Goal: Task Accomplishment & Management: Manage account settings

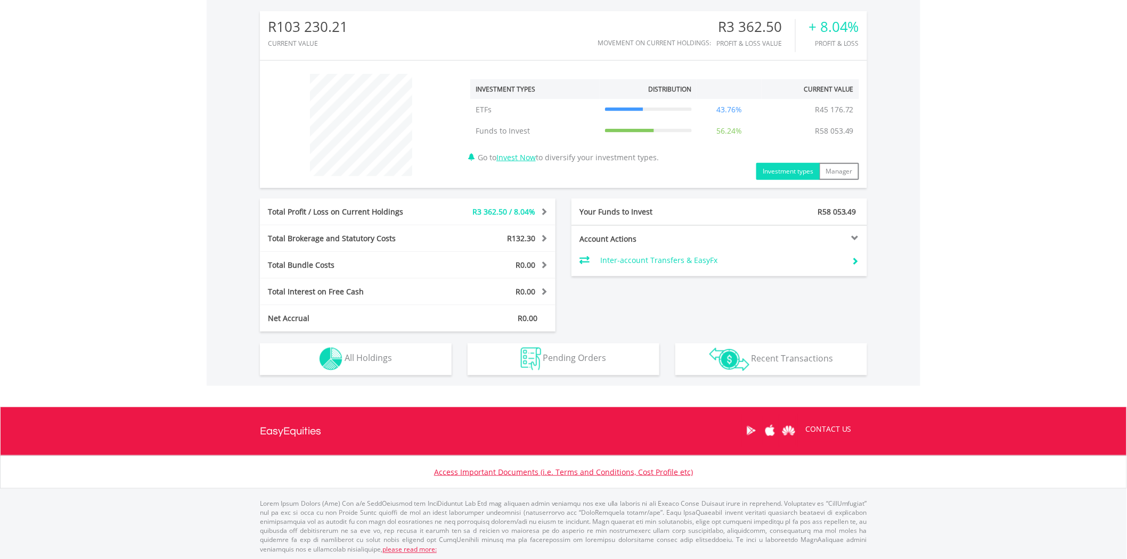
scroll to position [341, 0]
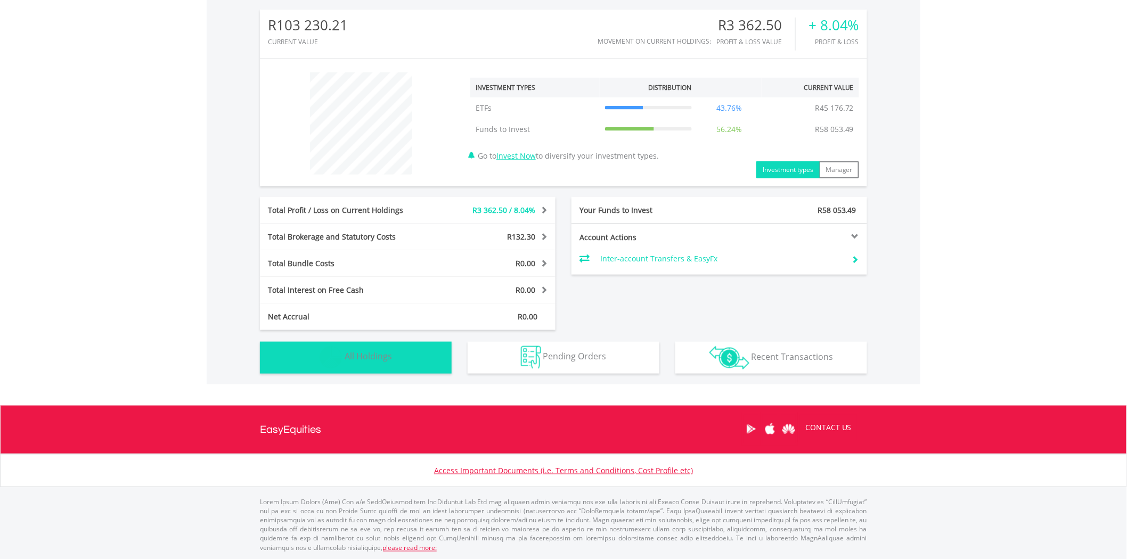
click at [405, 360] on button "Holdings All Holdings" at bounding box center [356, 358] width 192 height 32
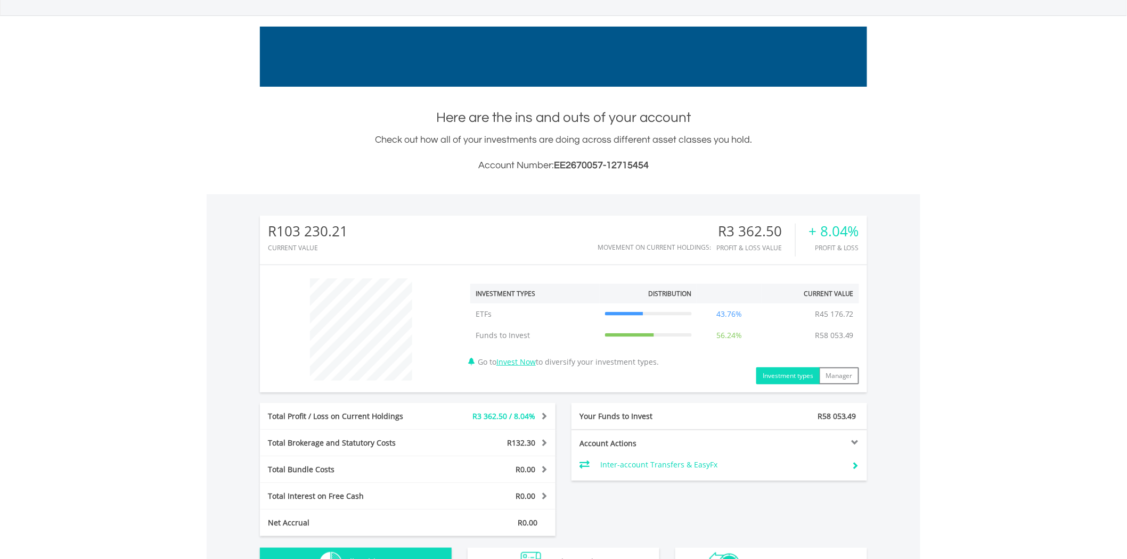
scroll to position [0, 0]
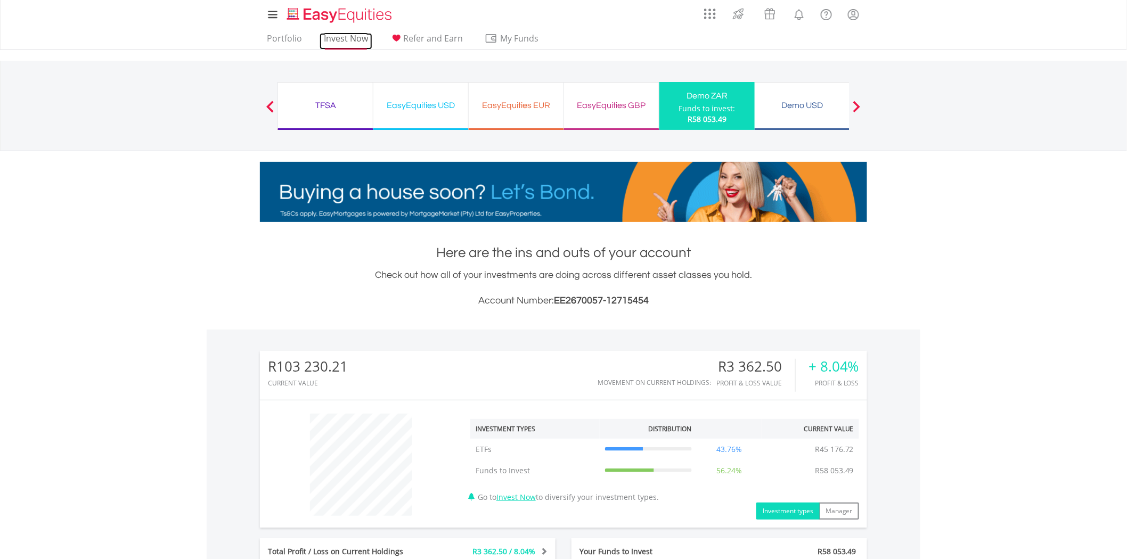
click at [358, 39] on link "Invest Now" at bounding box center [346, 41] width 53 height 17
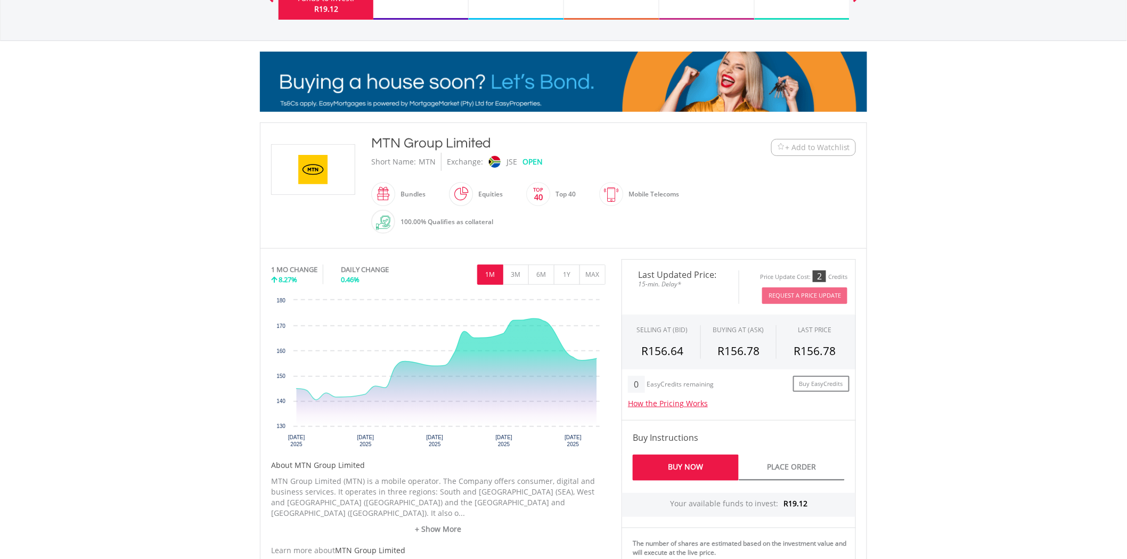
scroll to position [118, 0]
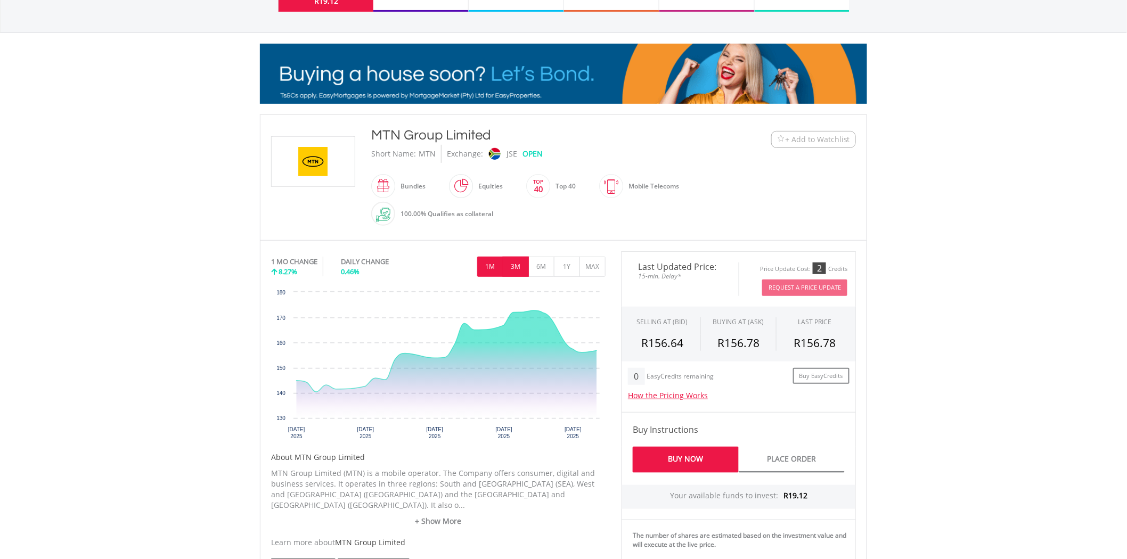
click at [507, 261] on button "3M" at bounding box center [516, 267] width 26 height 20
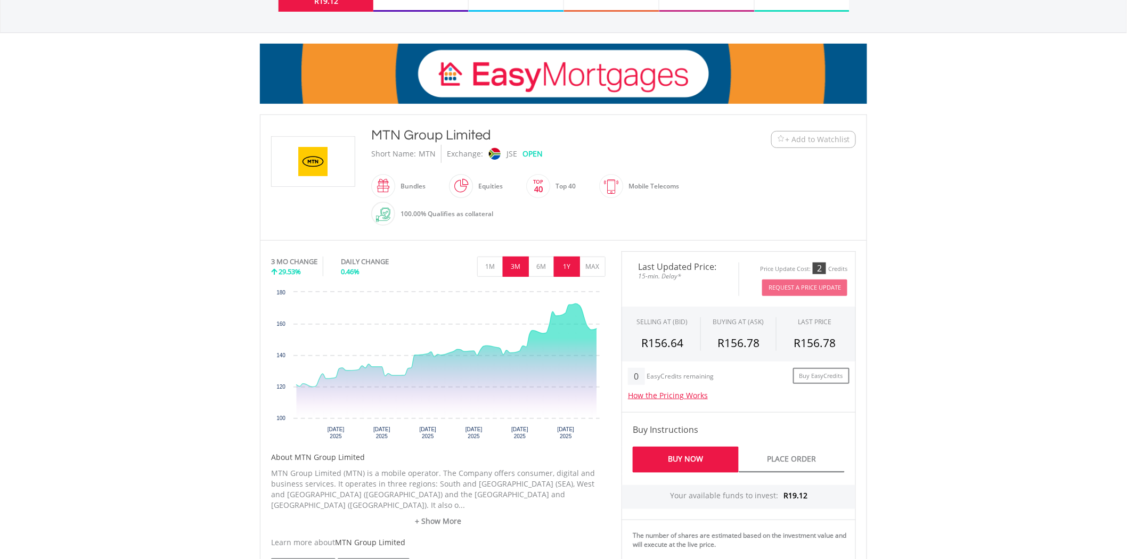
click at [563, 270] on button "1Y" at bounding box center [567, 267] width 26 height 20
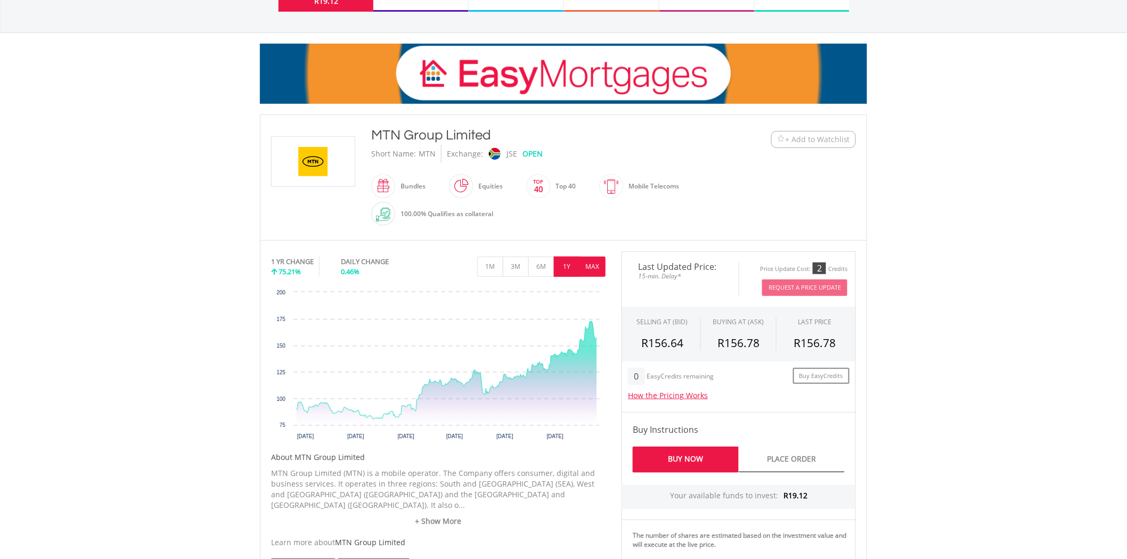
click at [598, 271] on button "MAX" at bounding box center [592, 267] width 26 height 20
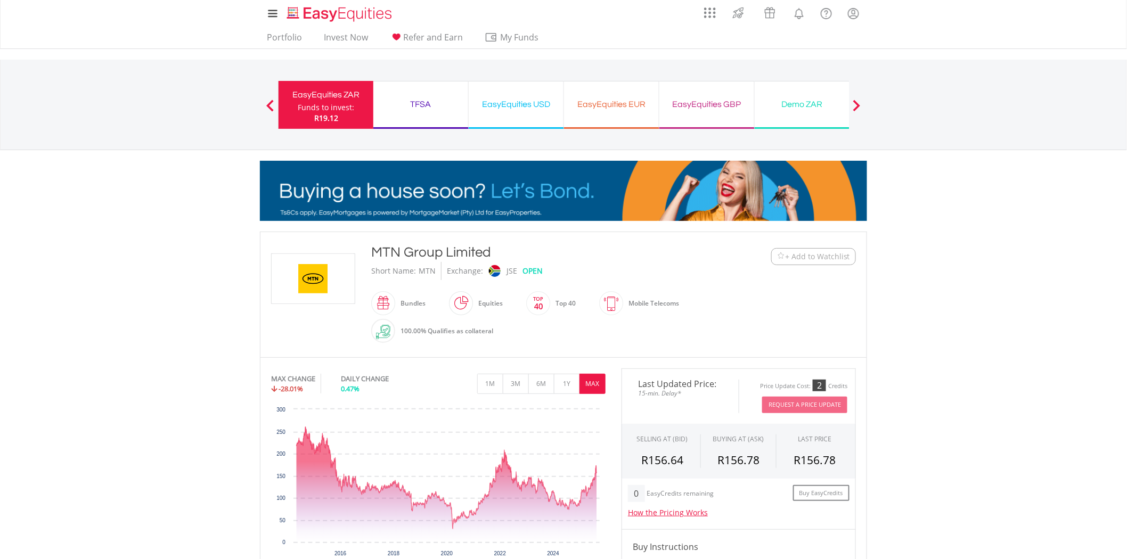
scroll to position [0, 0]
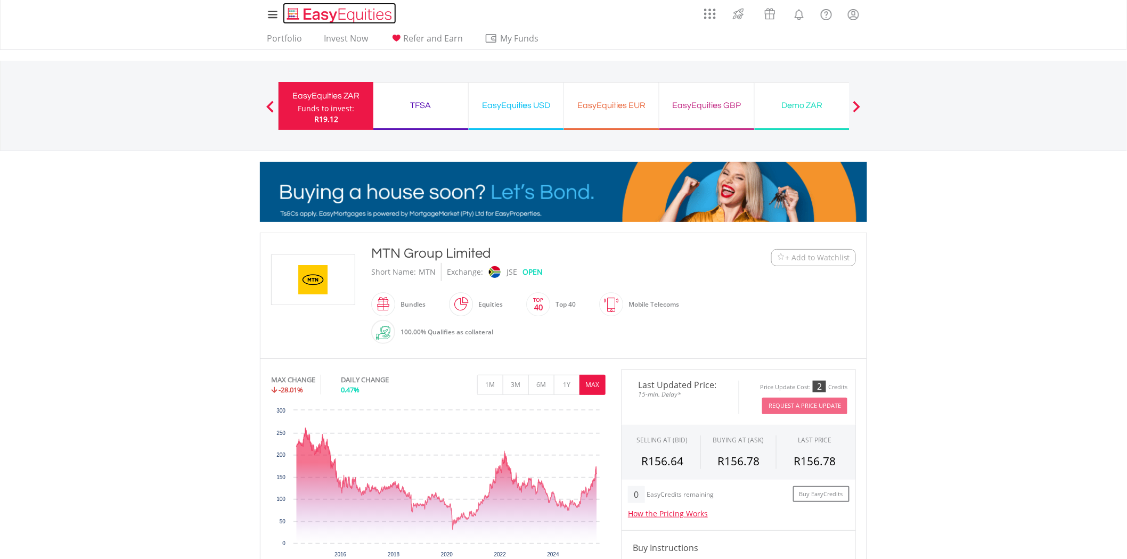
click at [338, 11] on img "Home page" at bounding box center [340, 15] width 111 height 18
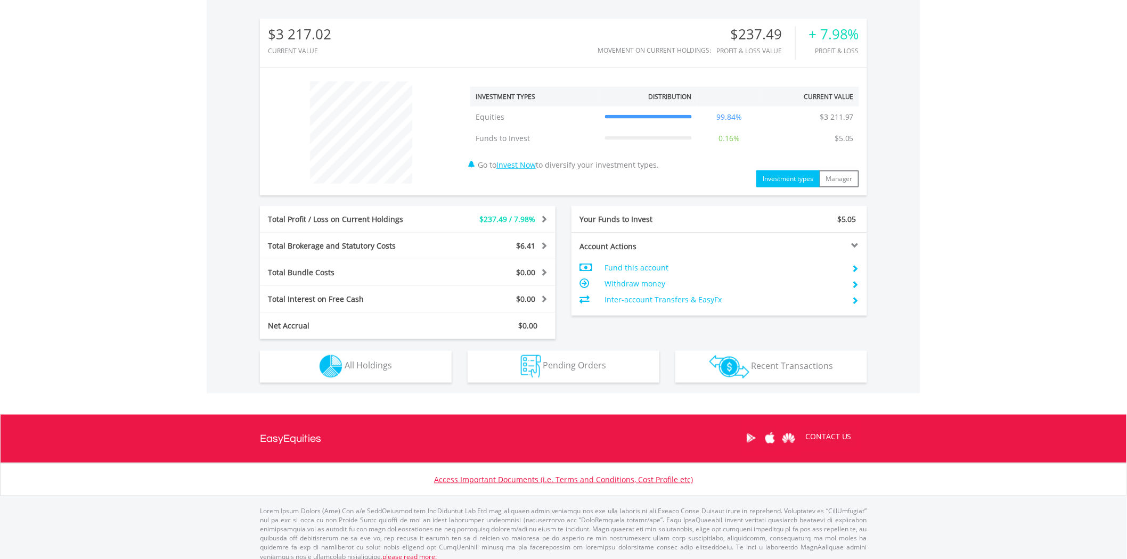
scroll to position [341, 0]
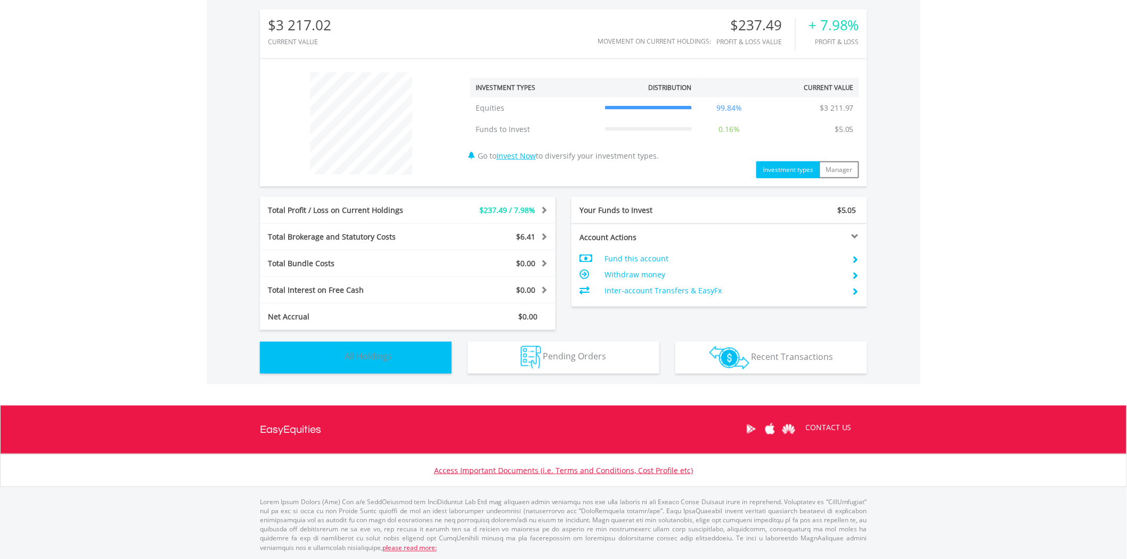
click at [433, 368] on button "Holdings All Holdings" at bounding box center [356, 358] width 192 height 32
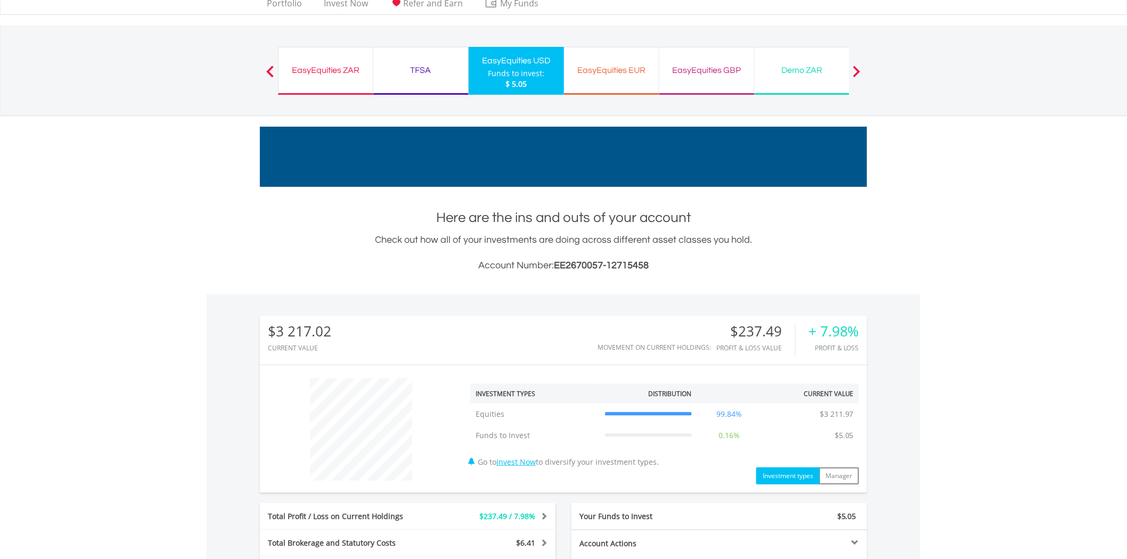
scroll to position [0, 0]
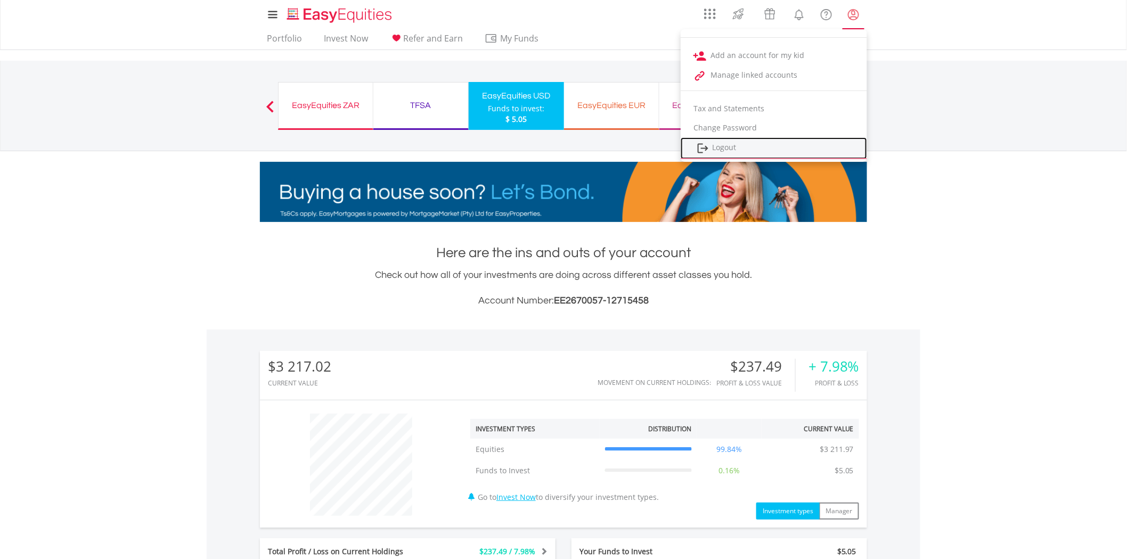
click at [731, 144] on link "Logout" at bounding box center [774, 148] width 186 height 22
